Goal: Information Seeking & Learning: Learn about a topic

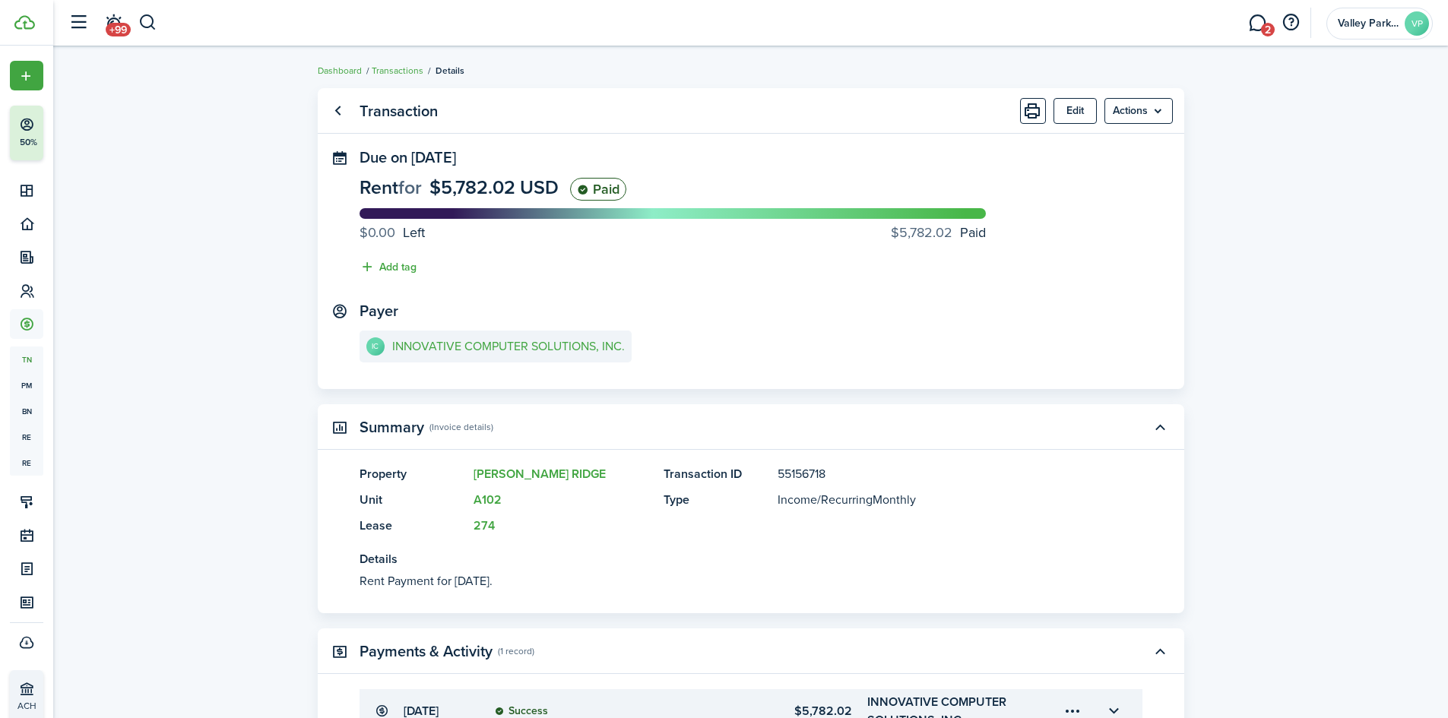
click at [159, 20] on header-wrapper "+99 2 Valley Park Properties VP" at bounding box center [747, 23] width 1372 height 46
click at [150, 21] on button "button" at bounding box center [147, 23] width 19 height 26
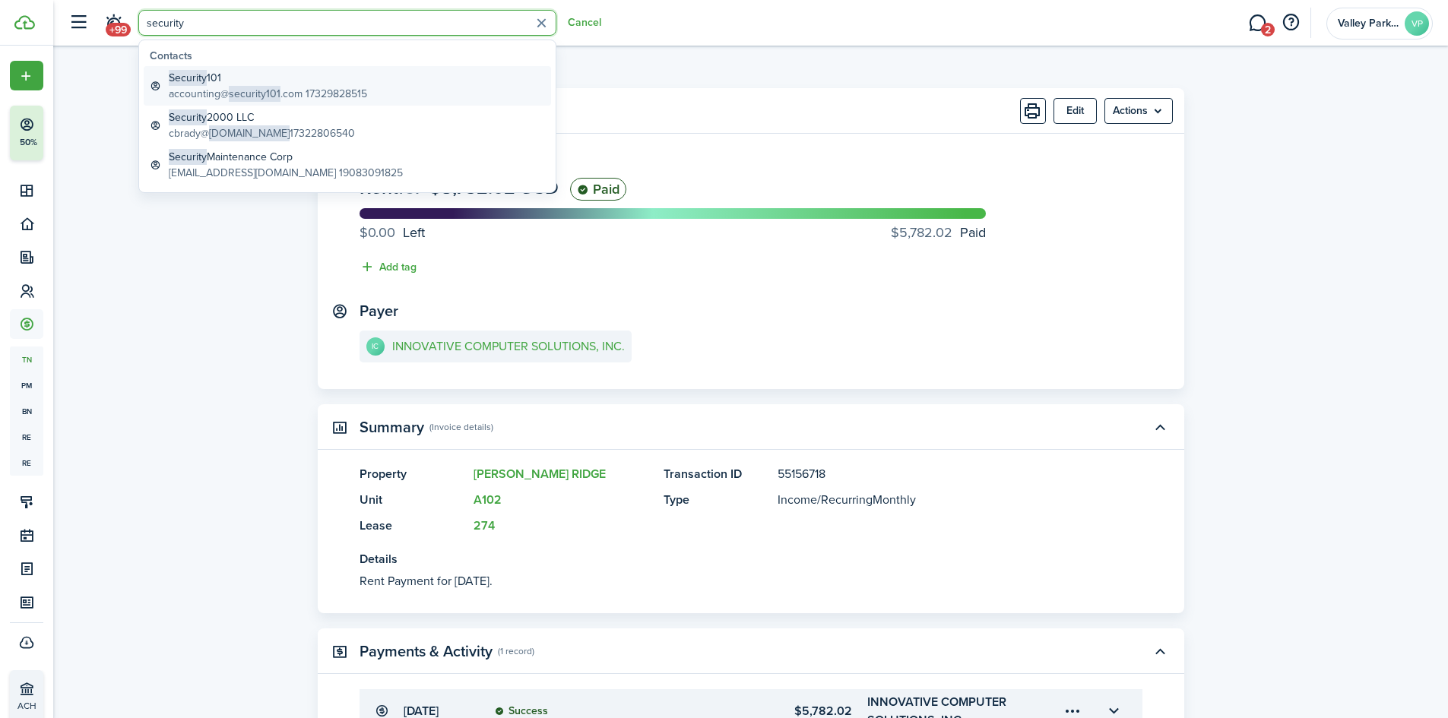
type input "security"
click at [235, 75] on global-search-item-title "Security 101" at bounding box center [268, 78] width 198 height 16
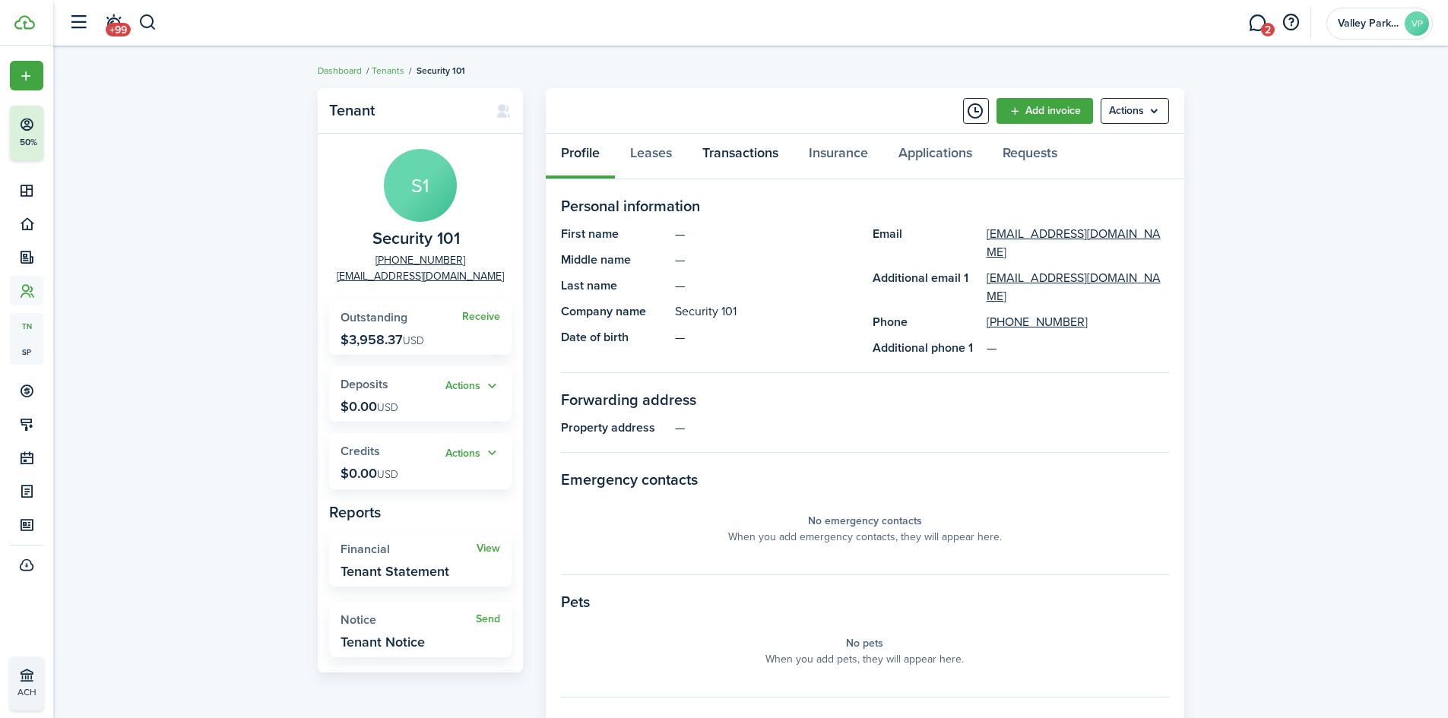
click at [747, 149] on link "Transactions" at bounding box center [740, 157] width 106 height 46
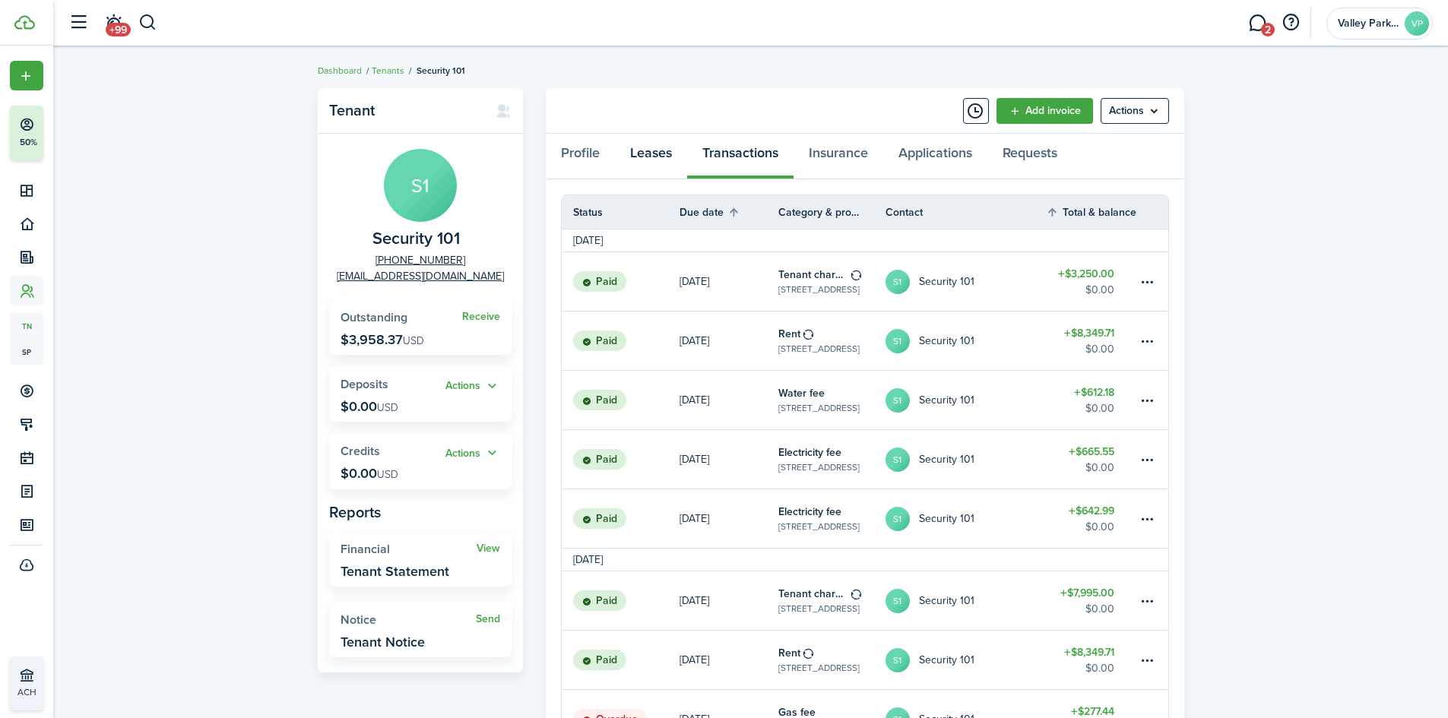
click at [640, 157] on link "Leases" at bounding box center [651, 157] width 72 height 46
